Goal: Register for event/course

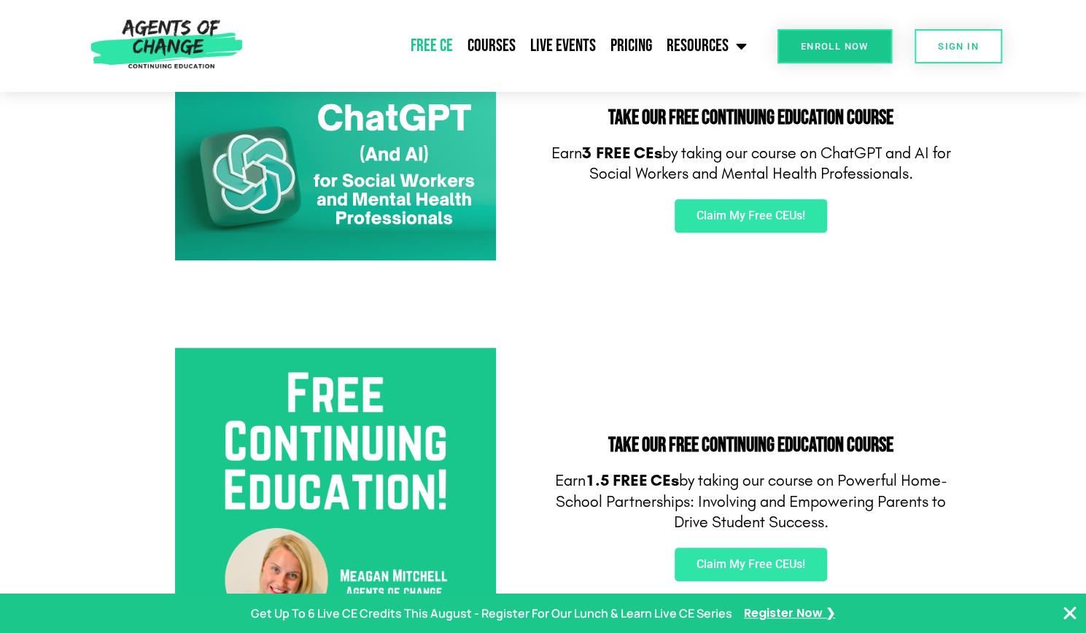
scroll to position [271, 0]
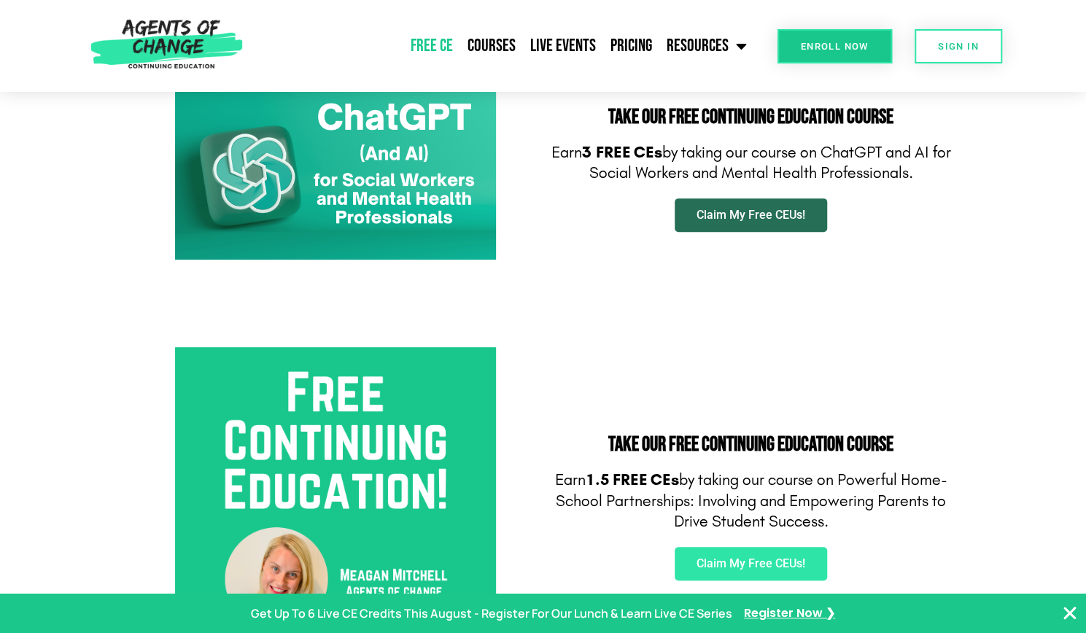
click at [733, 220] on span "Claim My Free CEUs!" at bounding box center [751, 215] width 109 height 12
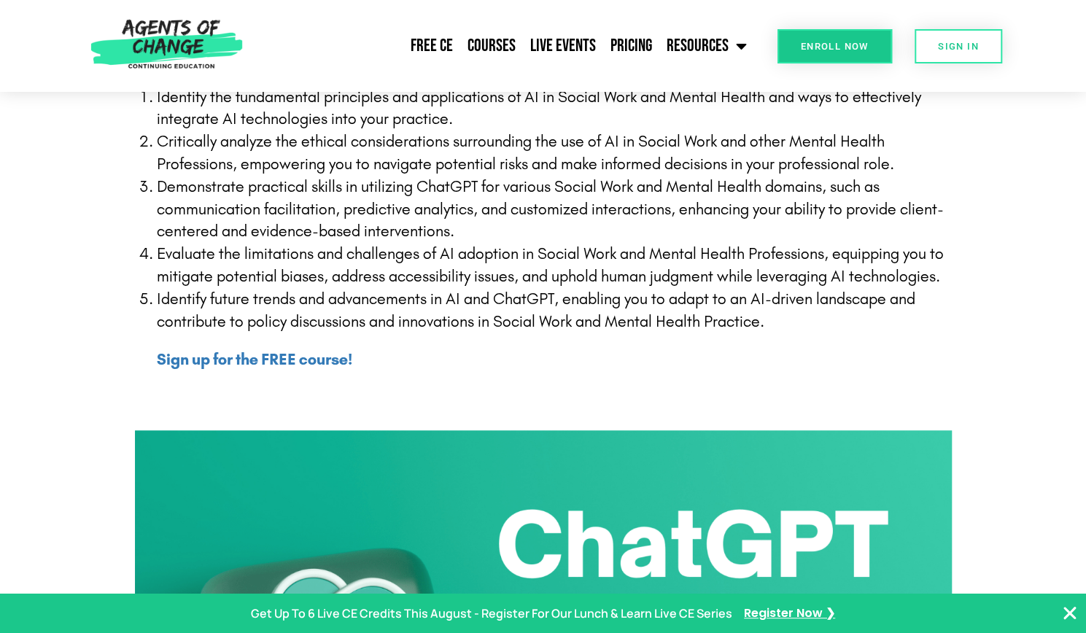
scroll to position [451, 0]
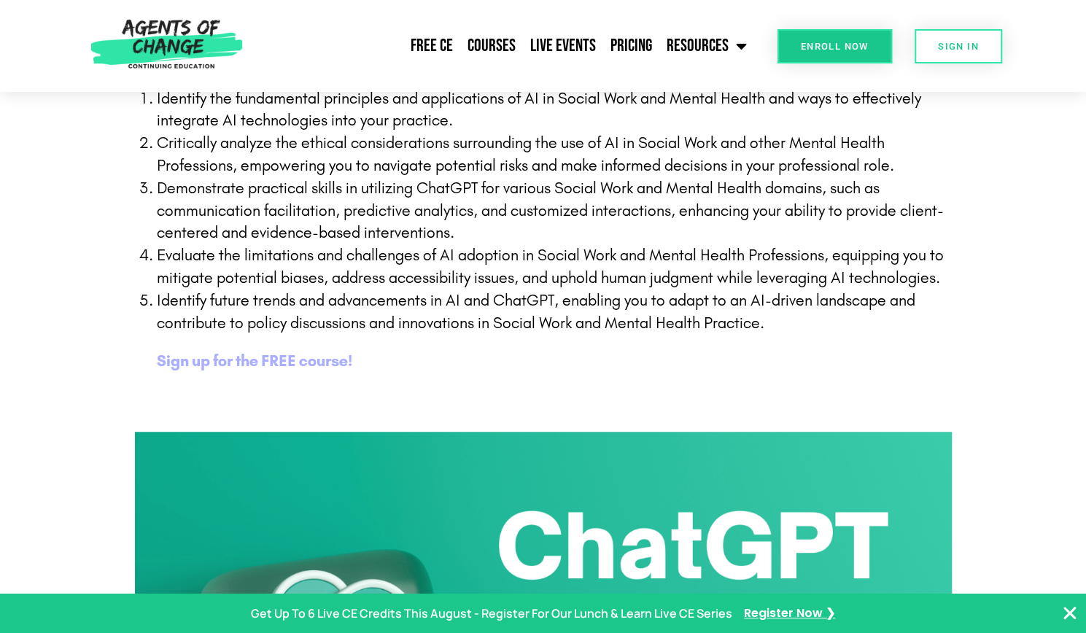
click at [306, 360] on b "Sign up for the FREE course!" at bounding box center [254, 361] width 195 height 19
